Goal: Task Accomplishment & Management: Use online tool/utility

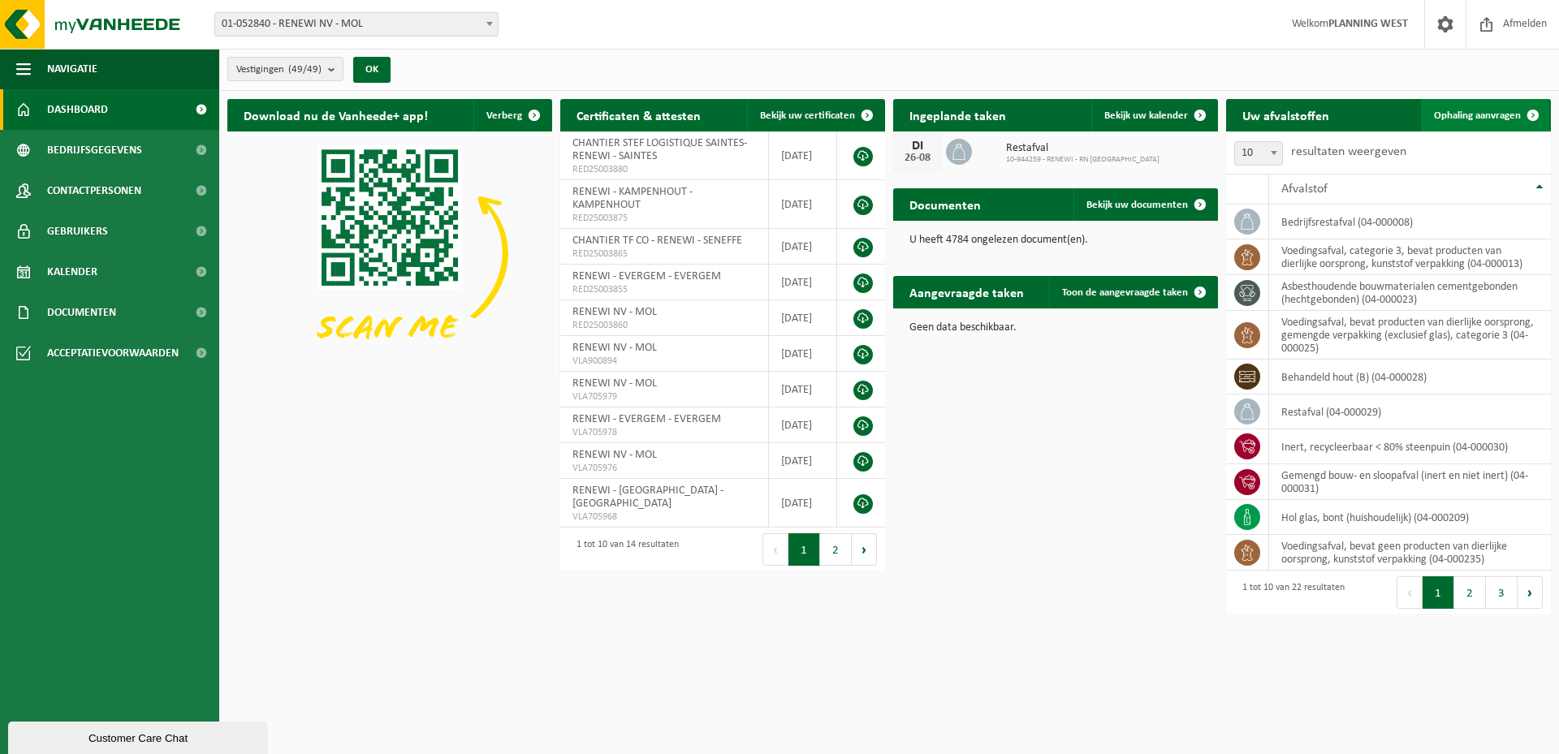
click at [1460, 116] on span "Ophaling aanvragen" at bounding box center [1477, 115] width 87 height 11
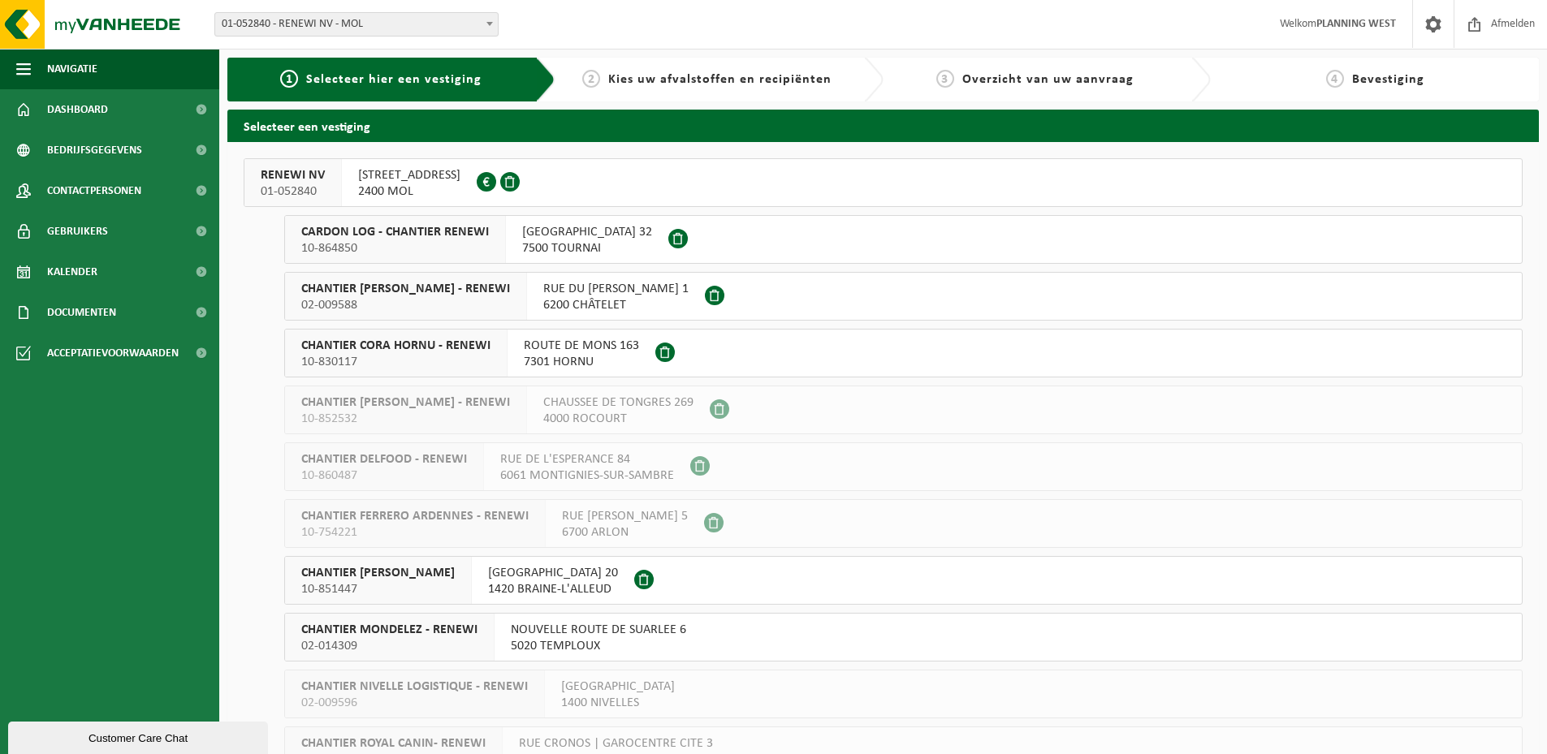
scroll to position [2031, 0]
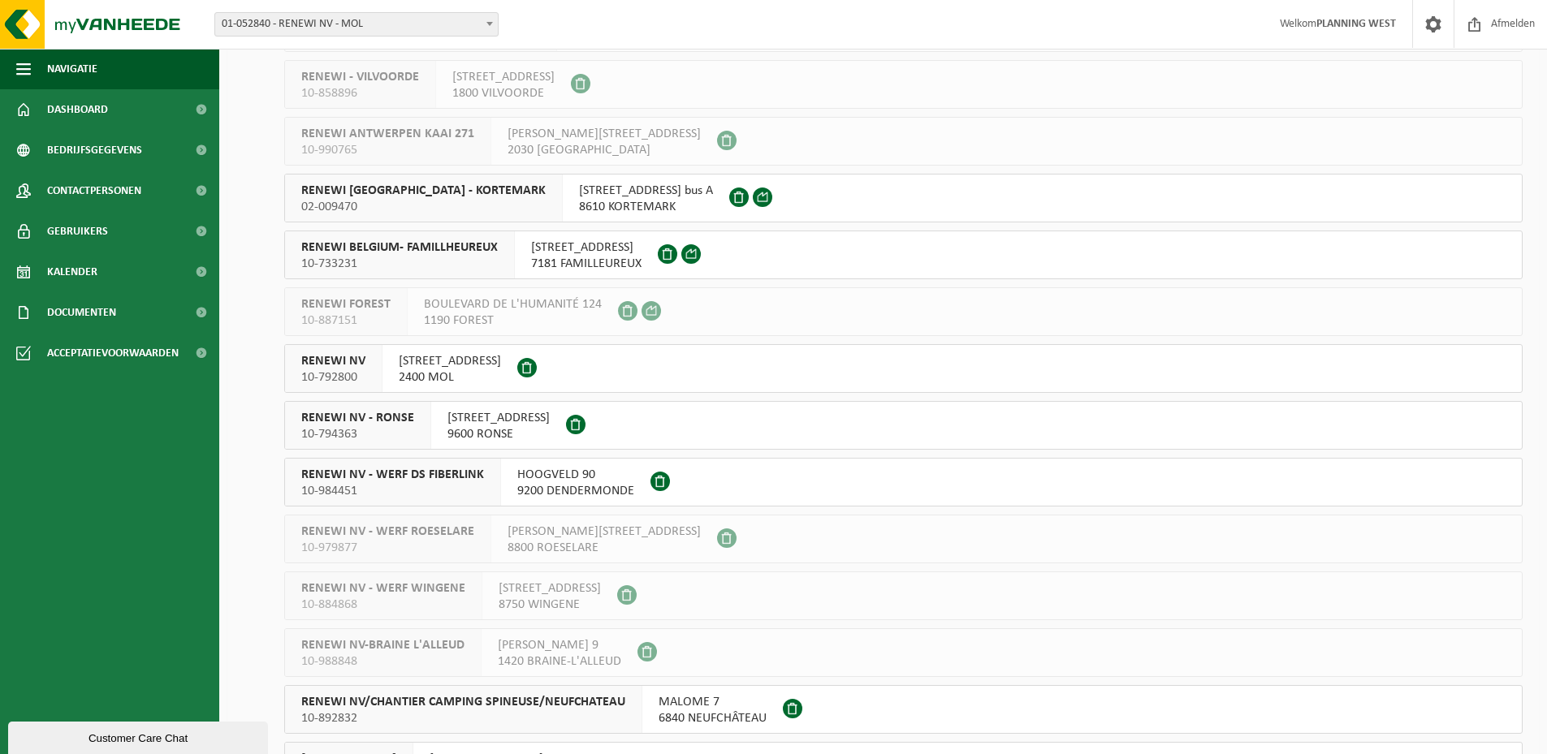
drag, startPoint x: 735, startPoint y: 359, endPoint x: 721, endPoint y: 360, distance: 13.8
click at [735, 359] on button "RENEWI NV 10-792800 BERKEBOSSENLAAN 7 2400 MOL" at bounding box center [903, 368] width 1238 height 49
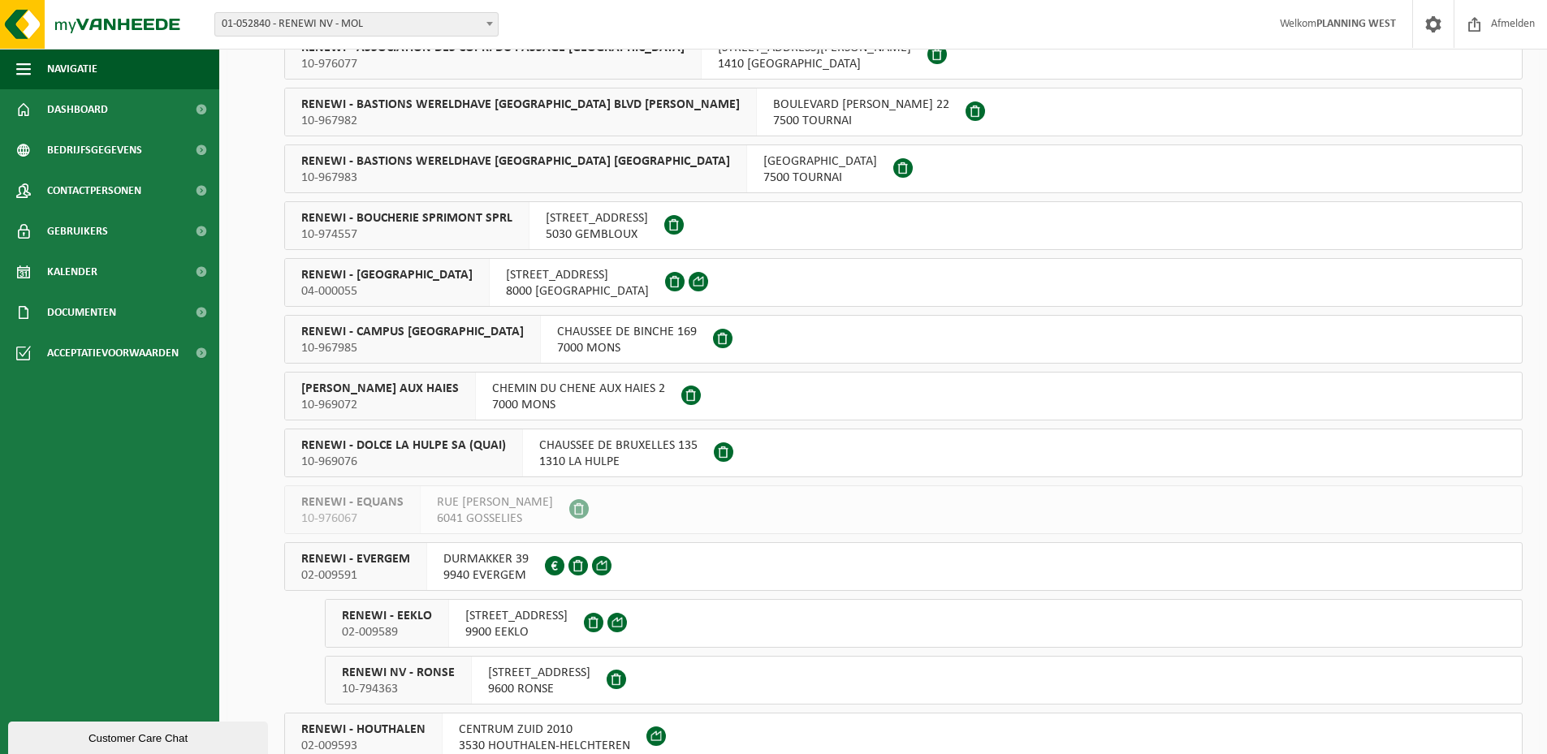
scroll to position [975, 0]
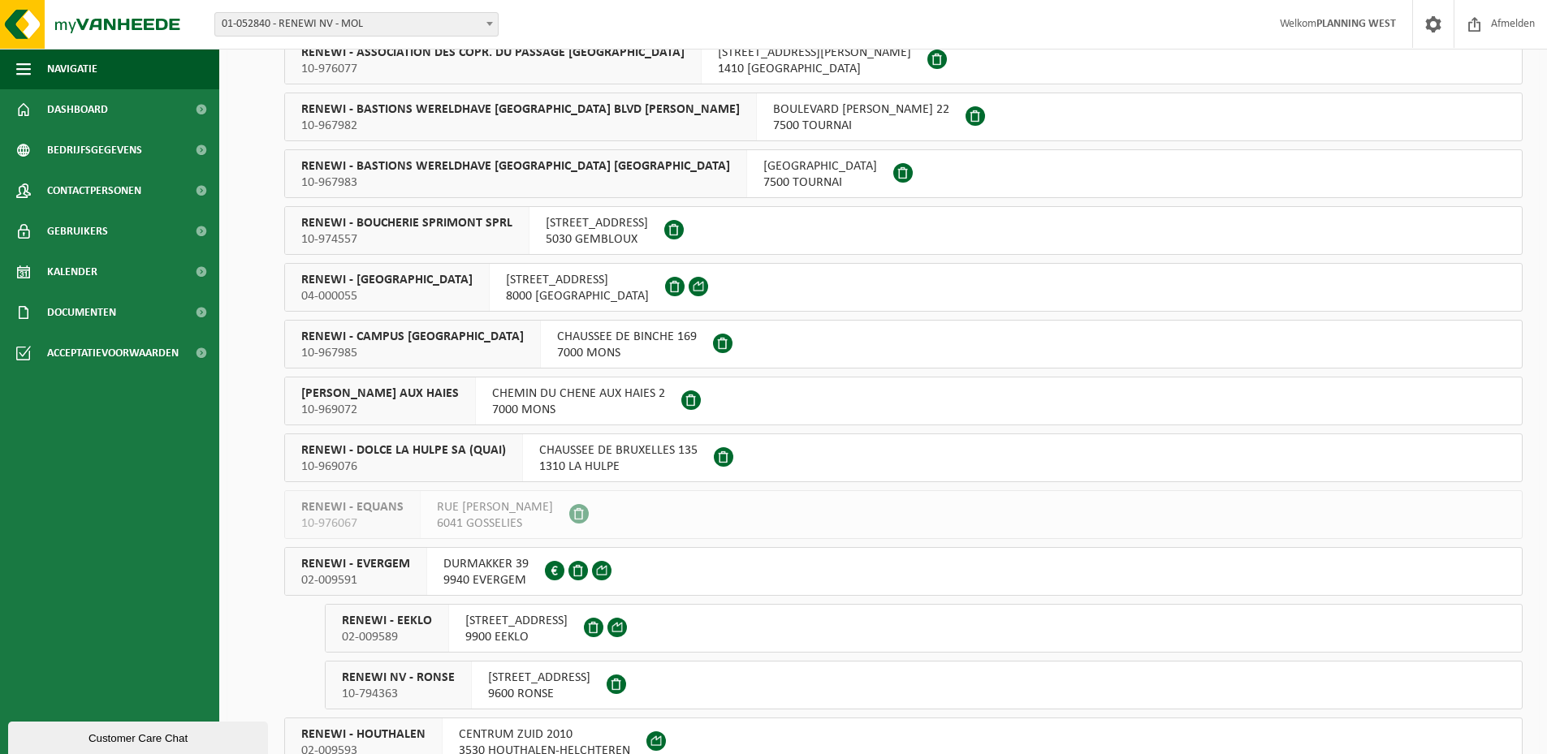
click at [844, 289] on button "RENEWI - BRUGGE 04-000055 GOTEVLIETSTRAAT 2 8000 BRUGGE" at bounding box center [903, 287] width 1238 height 49
